Goal: Transaction & Acquisition: Purchase product/service

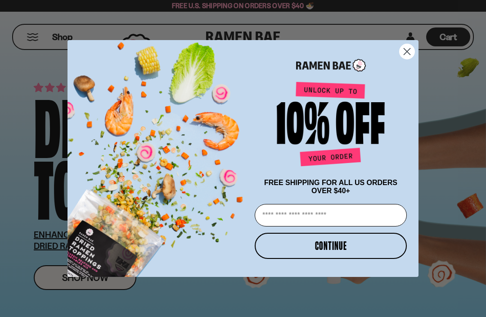
click at [347, 219] on input "Email" at bounding box center [331, 215] width 152 height 22
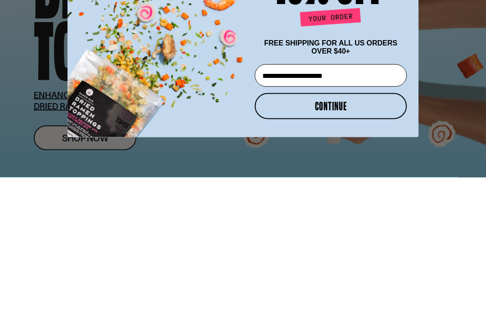
type input "**********"
click at [355, 233] on button "CONTINUE" at bounding box center [331, 246] width 152 height 26
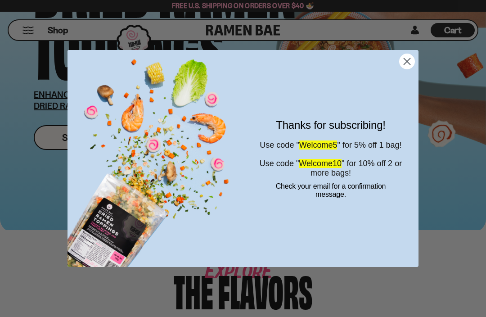
click at [405, 65] on circle "Close dialog" at bounding box center [407, 61] width 15 height 15
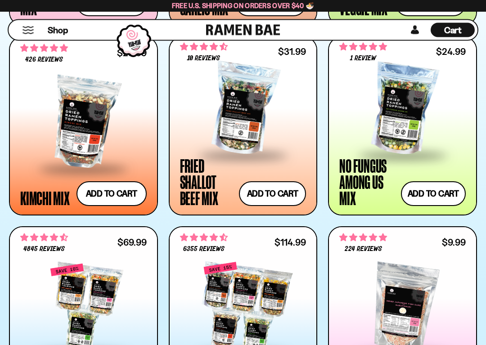
scroll to position [641, 0]
click at [273, 198] on button "Add to cart" at bounding box center [272, 193] width 67 height 25
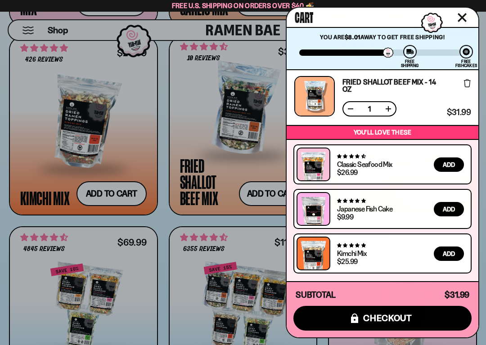
scroll to position [2, 0]
click at [465, 20] on icon "Close cart" at bounding box center [462, 17] width 8 height 8
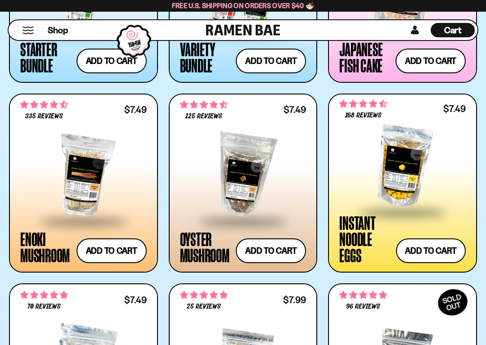
scroll to position [964, 0]
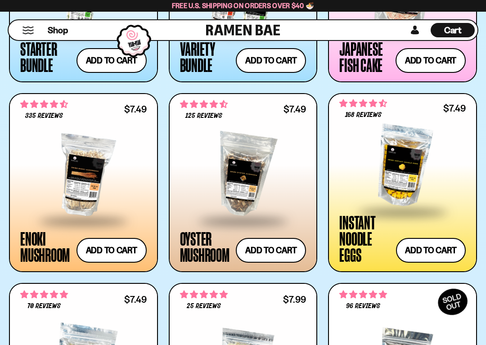
click at [250, 189] on div at bounding box center [243, 175] width 126 height 90
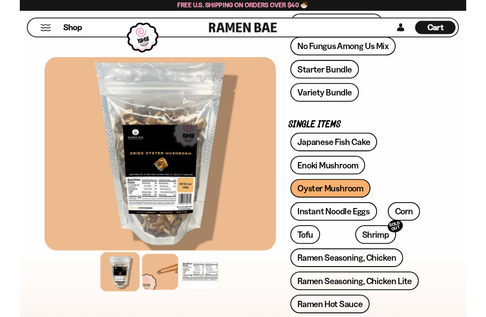
scroll to position [295, 0]
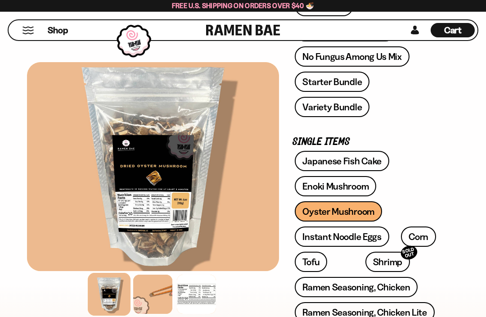
click at [156, 295] on div at bounding box center [152, 293] width 39 height 39
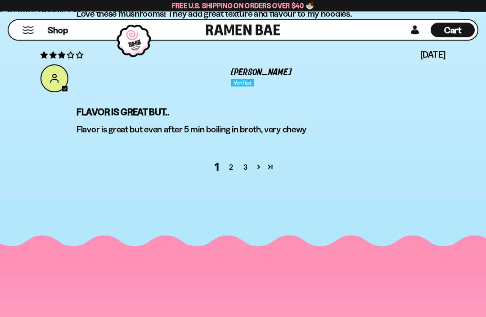
scroll to position [3567, 0]
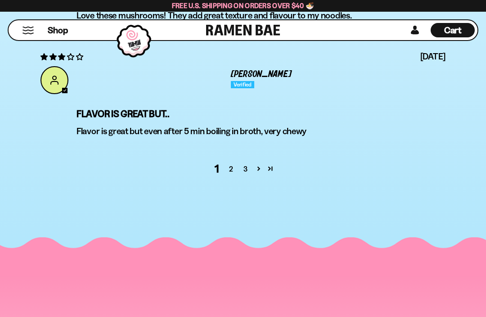
click at [233, 174] on link "2" at bounding box center [231, 168] width 14 height 11
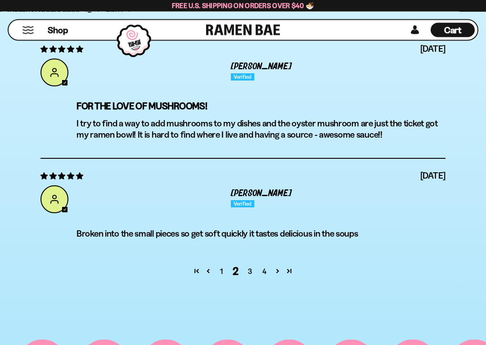
scroll to position [3493, 0]
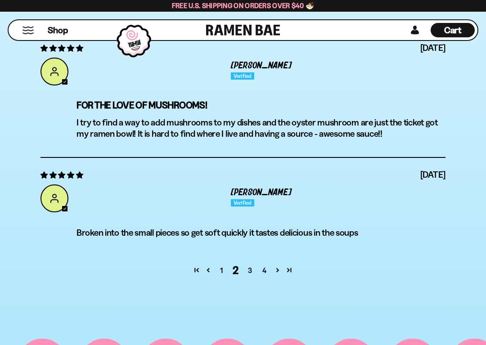
click at [250, 276] on link "3" at bounding box center [250, 270] width 14 height 11
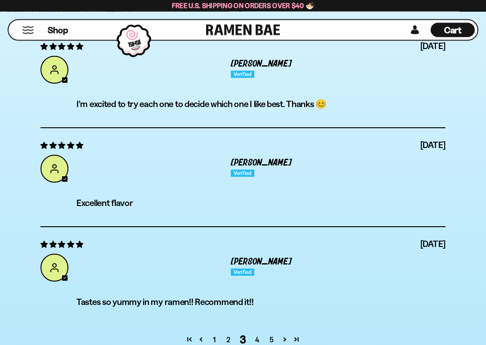
scroll to position [3428, 0]
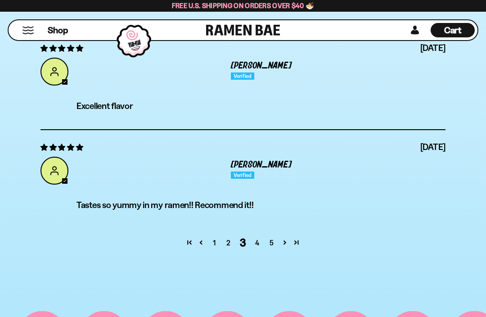
click at [260, 248] on link "4" at bounding box center [257, 242] width 14 height 11
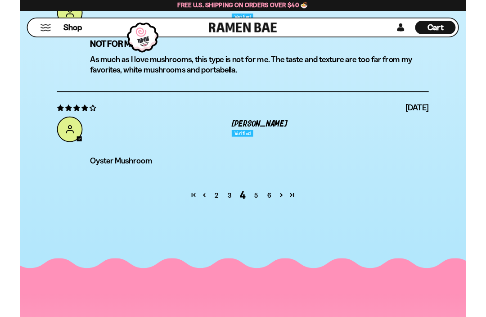
scroll to position [3489, 0]
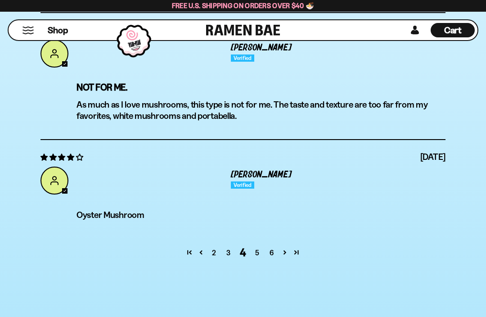
click at [259, 258] on link "5" at bounding box center [257, 252] width 14 height 11
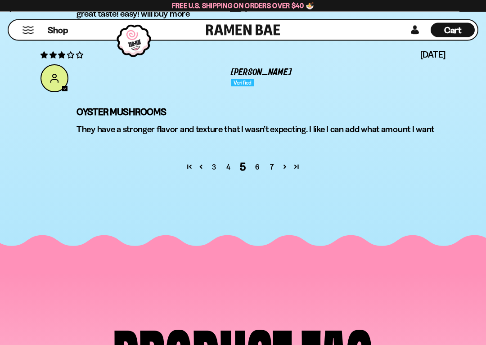
scroll to position [3586, 0]
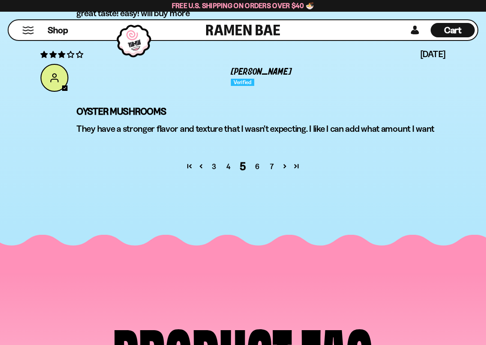
click at [257, 172] on link "6" at bounding box center [257, 166] width 14 height 11
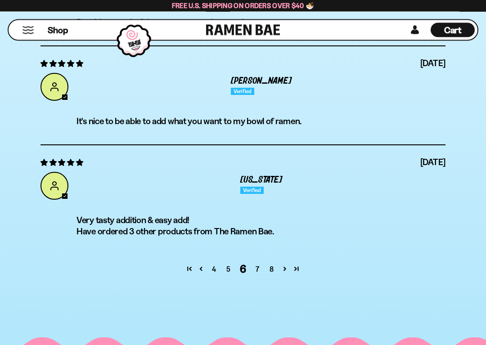
scroll to position [3506, 0]
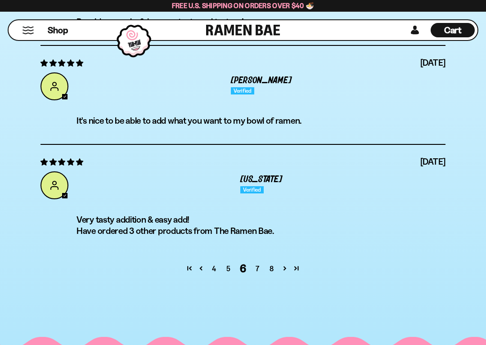
click at [258, 274] on link "7" at bounding box center [257, 268] width 14 height 11
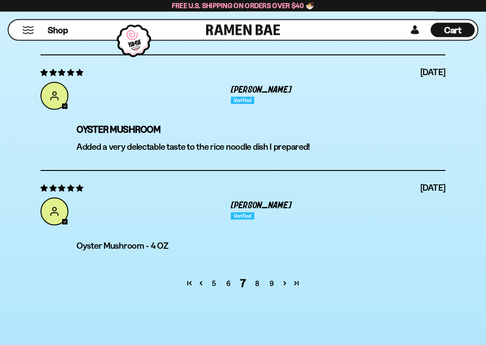
scroll to position [3491, 0]
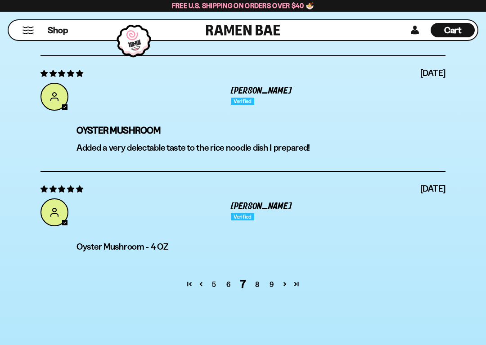
click at [258, 290] on link "8" at bounding box center [257, 284] width 14 height 11
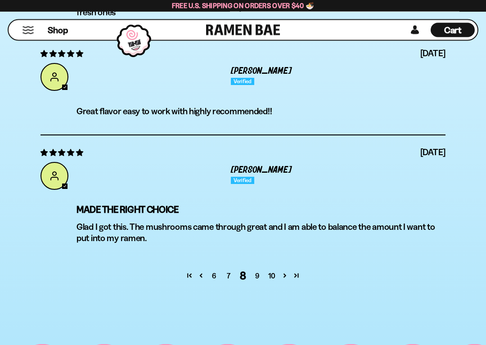
scroll to position [3522, 0]
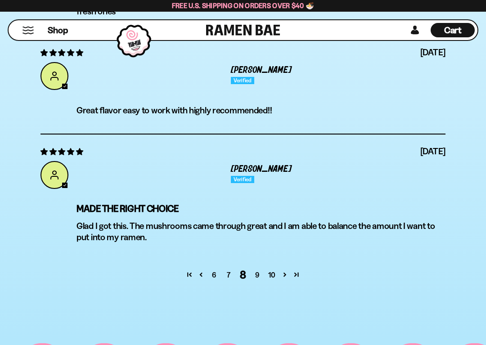
click at [259, 280] on link "9" at bounding box center [257, 275] width 14 height 11
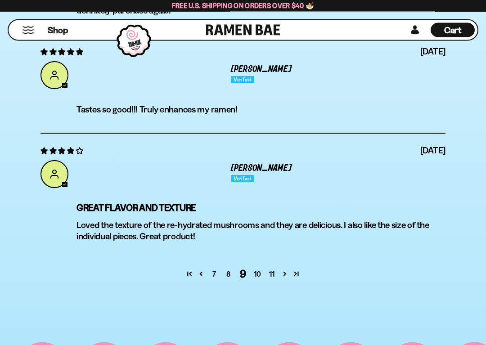
scroll to position [3513, 0]
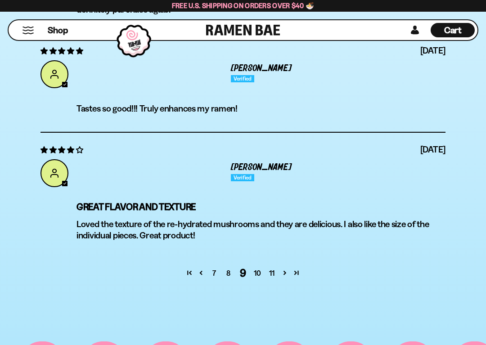
click at [259, 279] on link "10" at bounding box center [257, 273] width 14 height 11
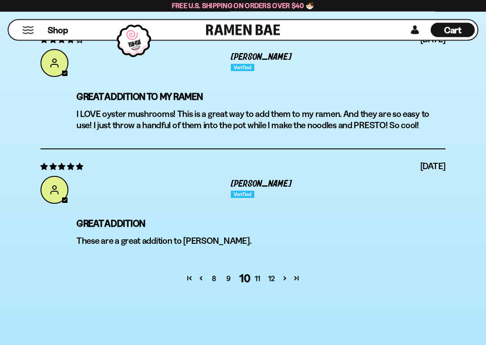
scroll to position [3496, 0]
click at [261, 284] on link "11" at bounding box center [257, 278] width 14 height 11
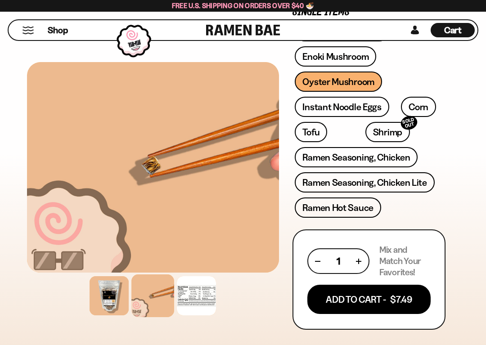
scroll to position [431, 0]
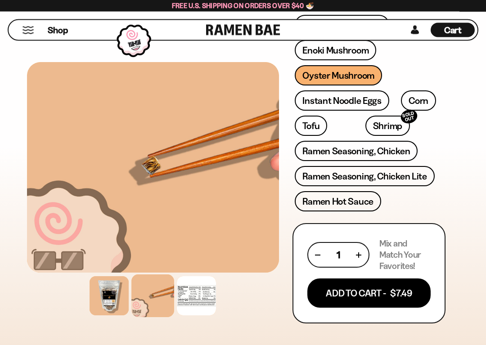
click at [367, 298] on button "Add To Cart - $7.49" at bounding box center [368, 293] width 123 height 29
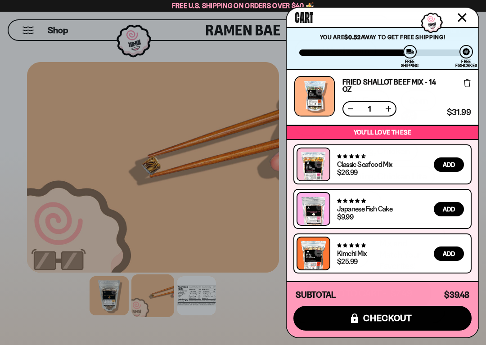
scroll to position [58, 0]
click at [465, 19] on icon "Close cart" at bounding box center [462, 17] width 8 height 8
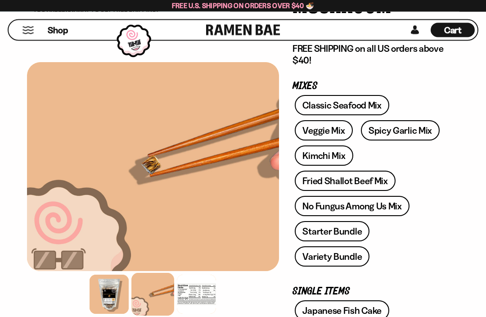
scroll to position [156, 0]
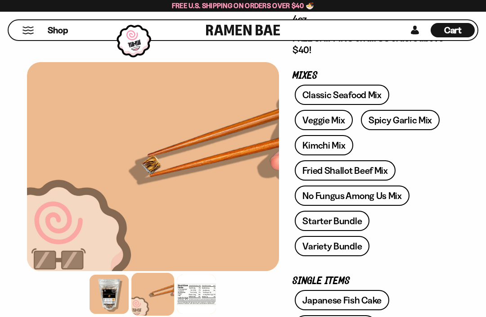
click at [338, 227] on link "Starter Bundle" at bounding box center [332, 221] width 75 height 20
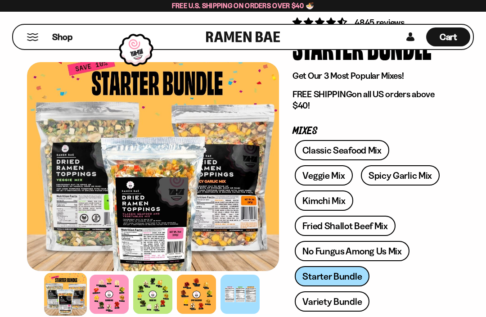
scroll to position [59, 0]
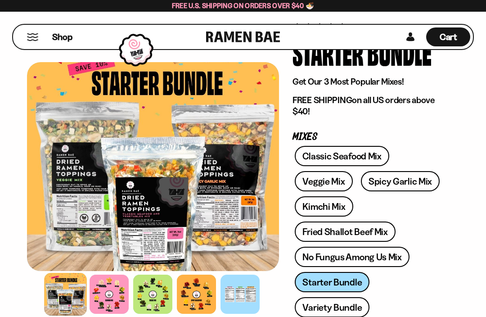
click at [192, 301] on div at bounding box center [196, 293] width 39 height 39
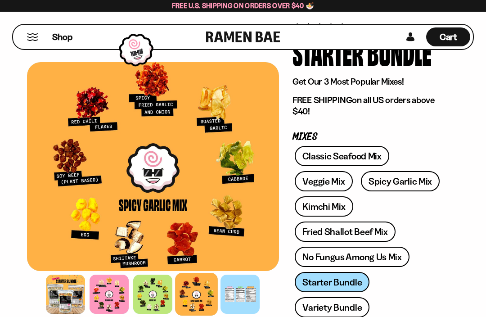
click at [153, 298] on div at bounding box center [152, 293] width 39 height 39
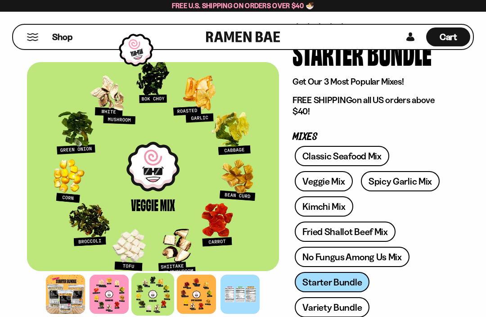
click at [108, 294] on div at bounding box center [109, 293] width 39 height 39
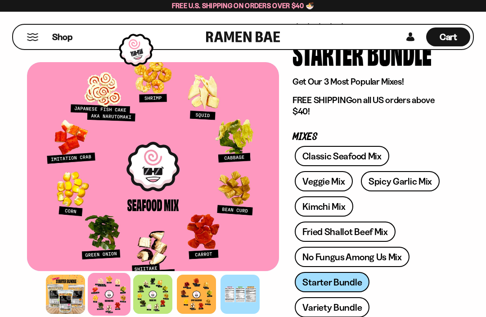
click at [247, 295] on div at bounding box center [239, 293] width 39 height 39
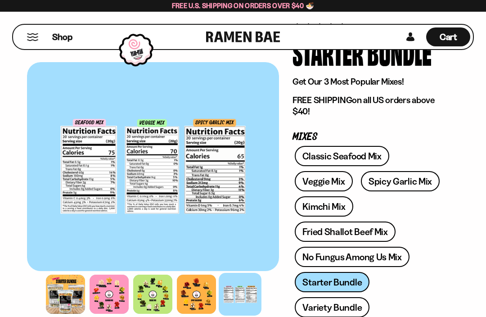
click at [60, 299] on div at bounding box center [65, 293] width 39 height 39
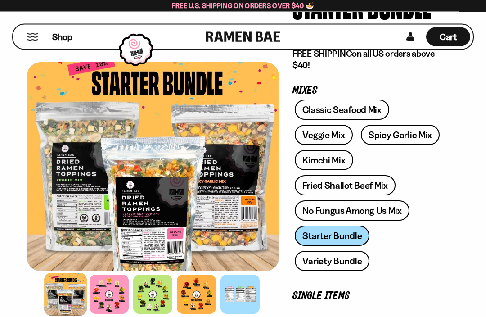
scroll to position [0, 0]
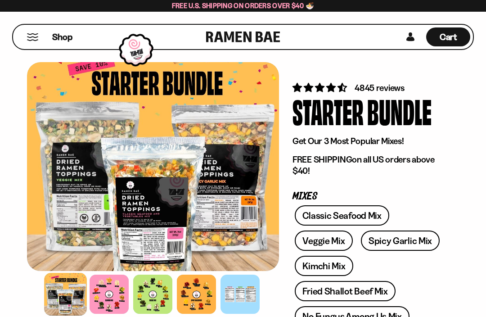
click at [446, 42] on span "Cart" at bounding box center [449, 36] width 18 height 11
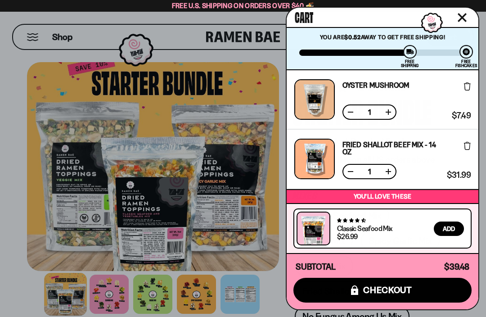
click at [386, 292] on span "checkout" at bounding box center [387, 290] width 49 height 10
